Goal: Task Accomplishment & Management: Manage account settings

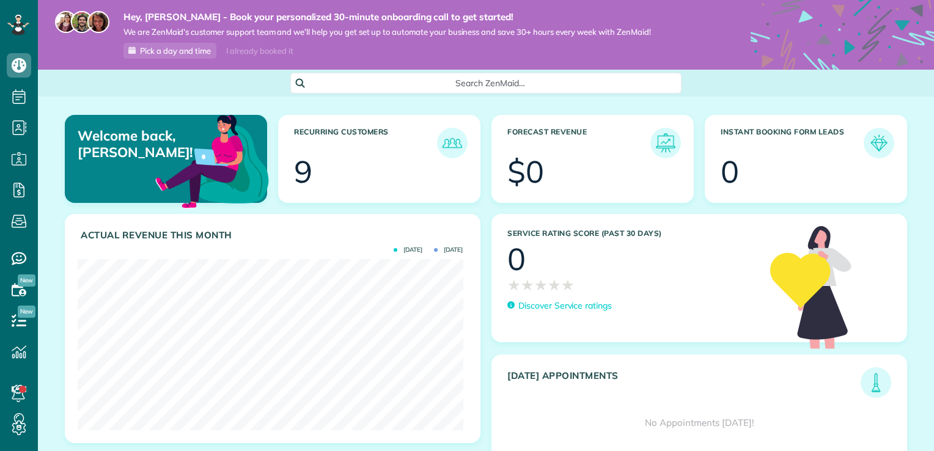
scroll to position [171, 385]
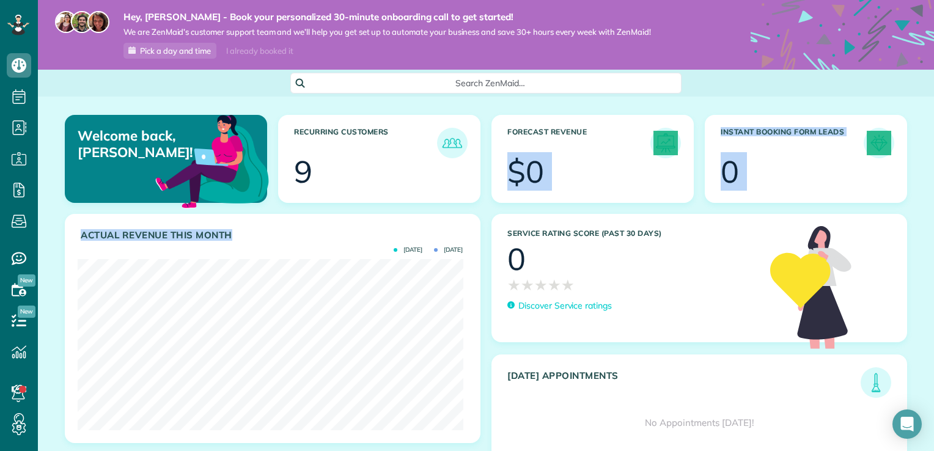
drag, startPoint x: 276, startPoint y: 240, endPoint x: 621, endPoint y: 128, distance: 362.4
click at [621, 128] on div "Welcome back, Kelly! Recurring Customers 9 Forecast Revenue $0 Instant Booking …" at bounding box center [486, 304] width 897 height 415
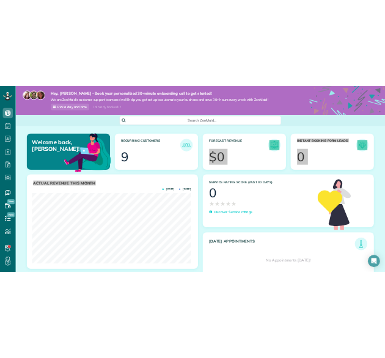
scroll to position [611429, 611260]
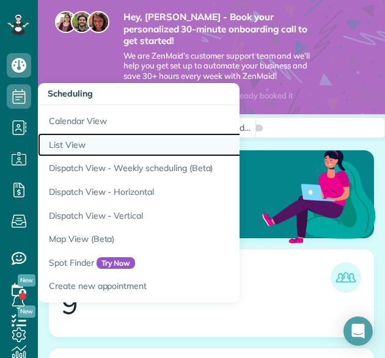
click at [84, 147] on link "List View" at bounding box center [191, 145] width 306 height 24
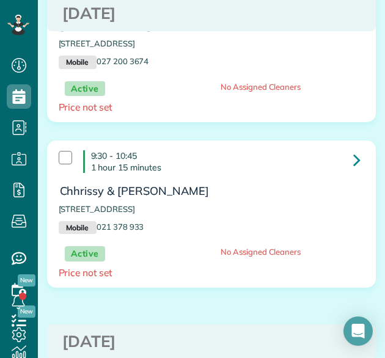
scroll to position [1223, 0]
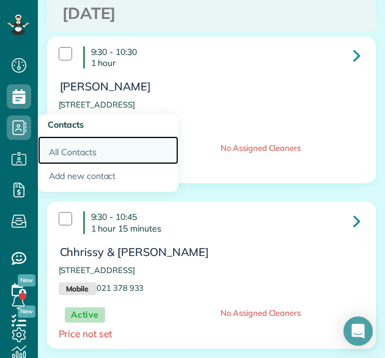
click at [71, 155] on link "All Contacts" at bounding box center [108, 150] width 141 height 28
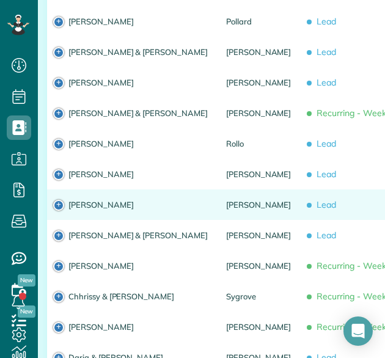
scroll to position [1101, 0]
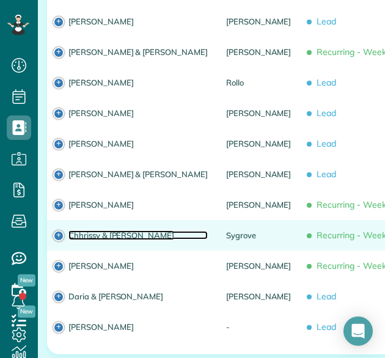
click at [92, 231] on link "Chhrissy & Steve" at bounding box center [137, 235] width 139 height 9
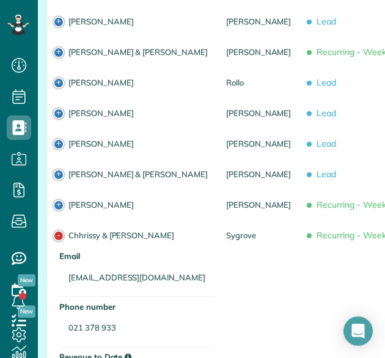
scroll to position [214, 0]
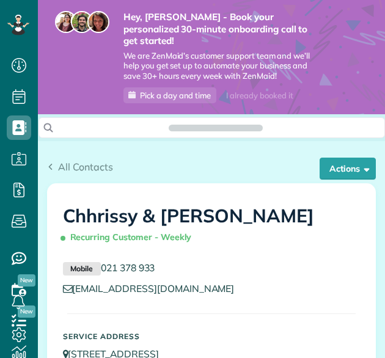
scroll to position [5, 5]
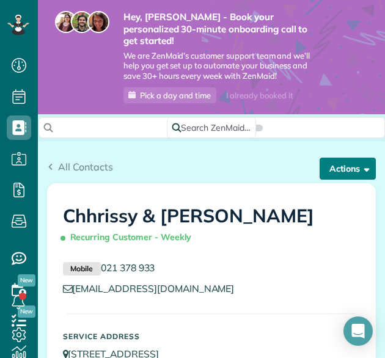
click at [345, 165] on button "Actions" at bounding box center [348, 169] width 56 height 22
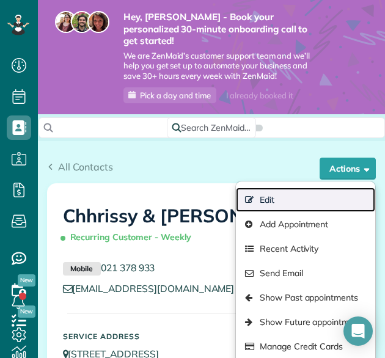
click at [270, 198] on link "Edit" at bounding box center [305, 200] width 139 height 24
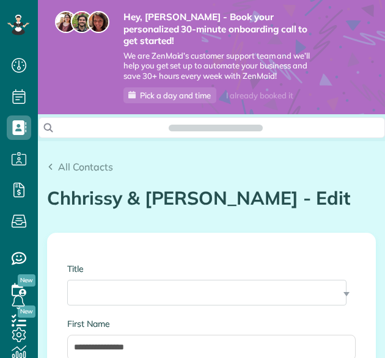
type input "**********"
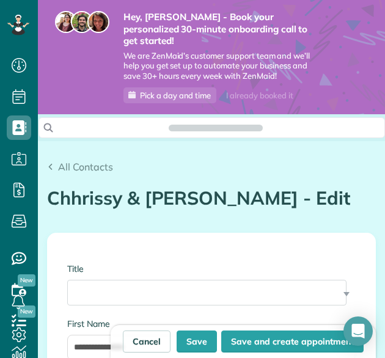
scroll to position [5, 5]
click at [77, 198] on h1 "Chhrissy & Steve Sygrove - Edit" at bounding box center [211, 198] width 329 height 20
click at [298, 197] on h1 "Chhrissy & Steve Sygrove - Edit" at bounding box center [211, 198] width 329 height 20
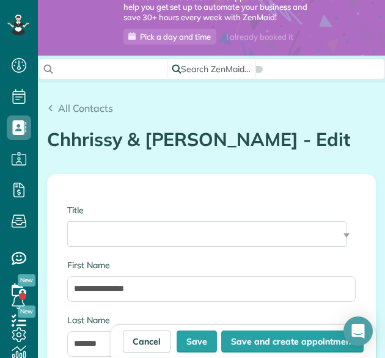
scroll to position [183, 0]
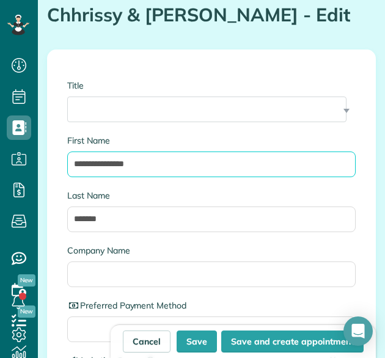
click at [88, 161] on input "**********" at bounding box center [211, 165] width 289 height 26
click at [149, 160] on input "**********" at bounding box center [211, 165] width 289 height 26
type input "**********"
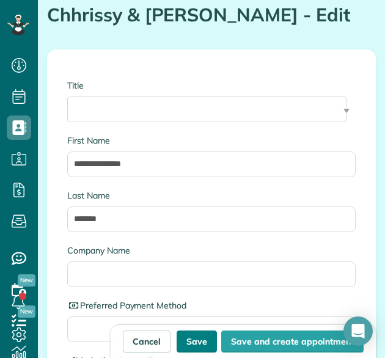
click at [196, 342] on button "Save" at bounding box center [197, 342] width 40 height 22
type input "**********"
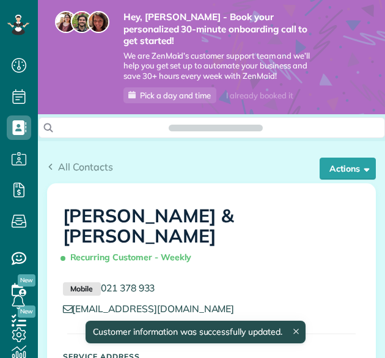
scroll to position [5, 5]
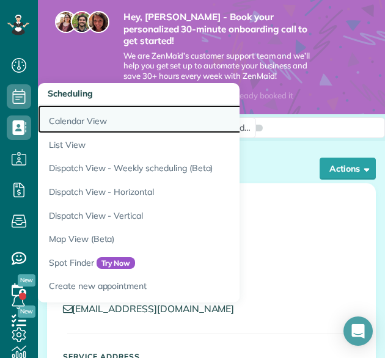
click at [64, 121] on link "Calendar View" at bounding box center [191, 119] width 306 height 28
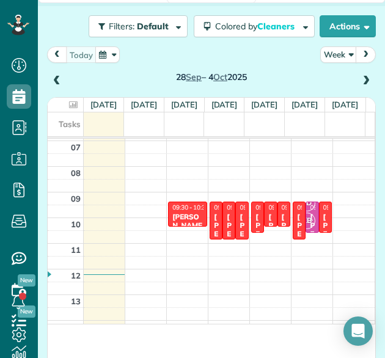
scroll to position [142, 0]
